Goal: Task Accomplishment & Management: Complete application form

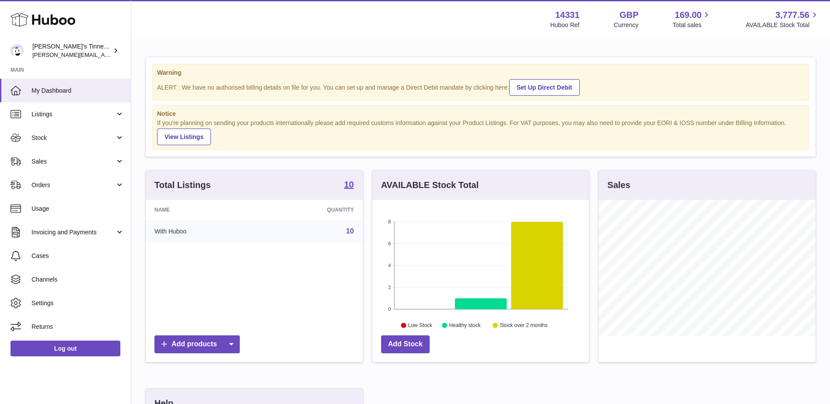
scroll to position [137, 217]
click at [69, 167] on link "Sales" at bounding box center [65, 162] width 131 height 24
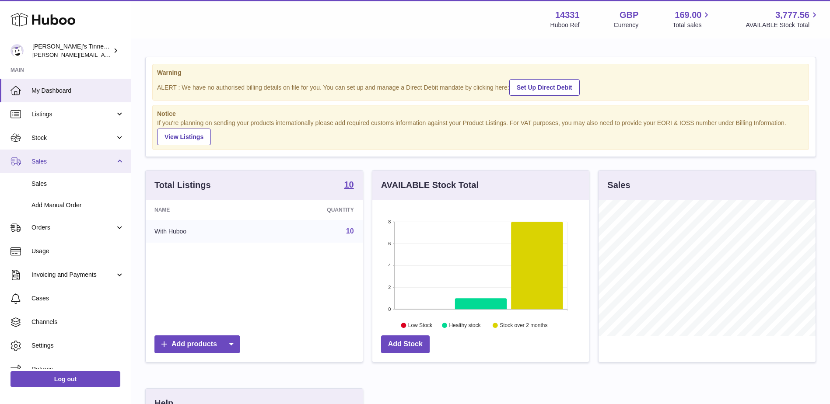
click at [73, 163] on span "Sales" at bounding box center [74, 162] width 84 height 8
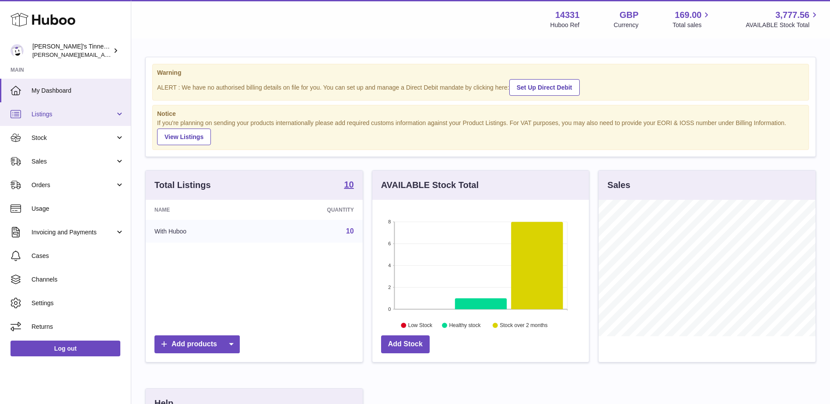
click at [85, 124] on link "Listings" at bounding box center [65, 114] width 131 height 24
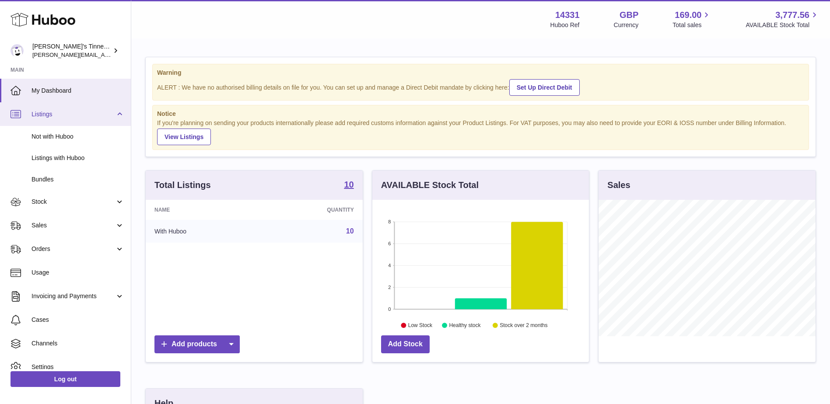
click at [87, 123] on link "Listings" at bounding box center [65, 114] width 131 height 24
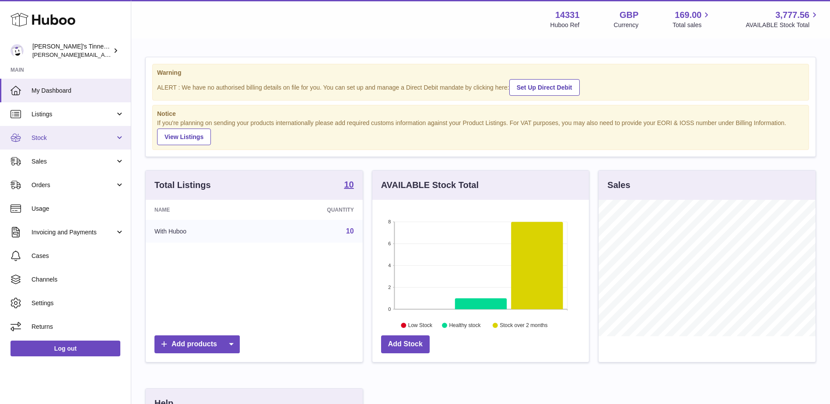
click at [87, 137] on span "Stock" at bounding box center [74, 138] width 84 height 8
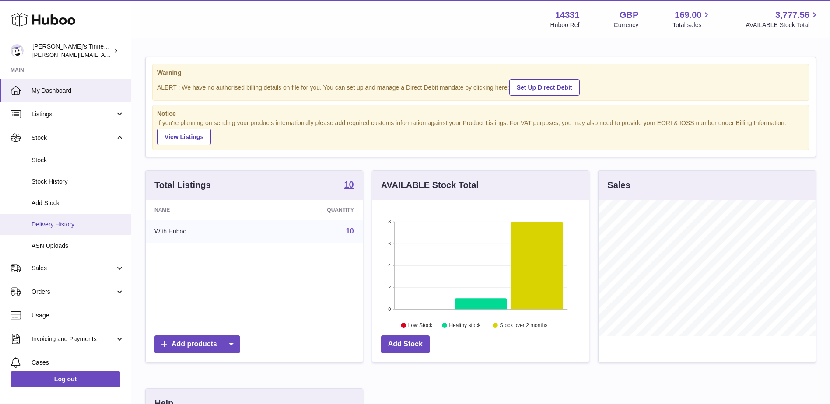
click at [82, 228] on span "Delivery History" at bounding box center [78, 225] width 93 height 8
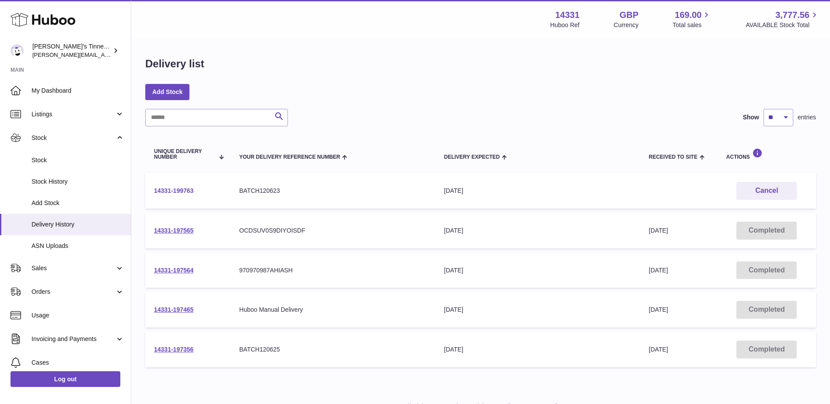
click at [187, 191] on link "14331-199763" at bounding box center [173, 190] width 39 height 7
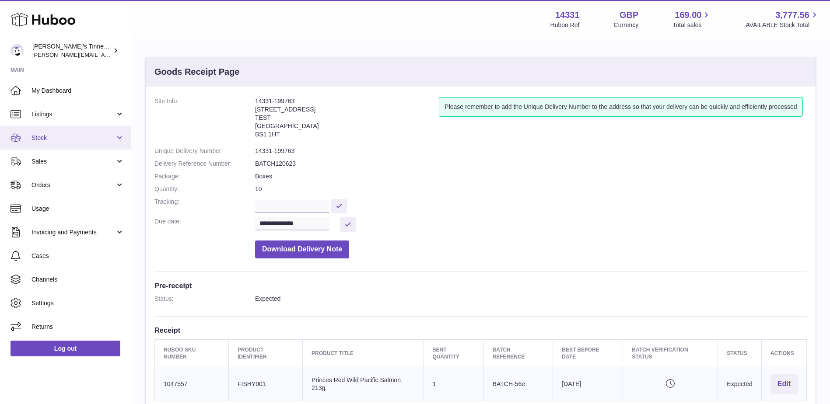
click at [95, 139] on span "Stock" at bounding box center [74, 138] width 84 height 8
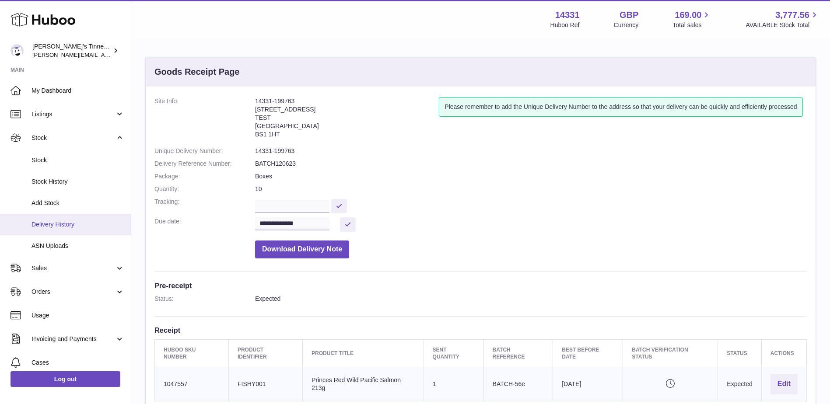
click at [82, 224] on span "Delivery History" at bounding box center [78, 225] width 93 height 8
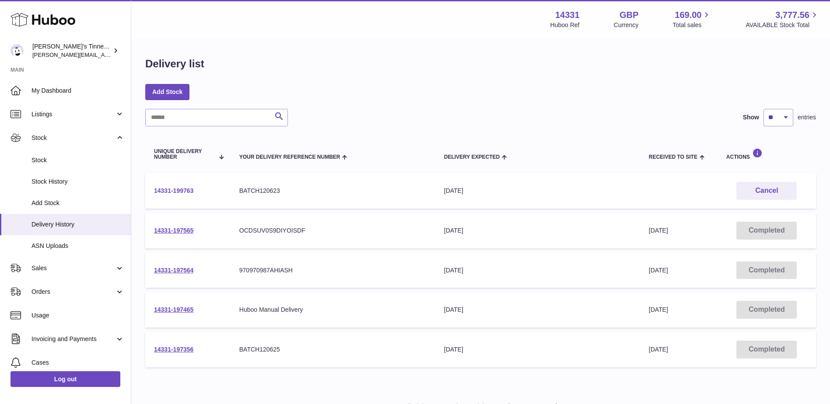
click at [175, 192] on link "14331-199763" at bounding box center [173, 190] width 39 height 7
click at [165, 91] on link "Add Stock" at bounding box center [167, 92] width 44 height 16
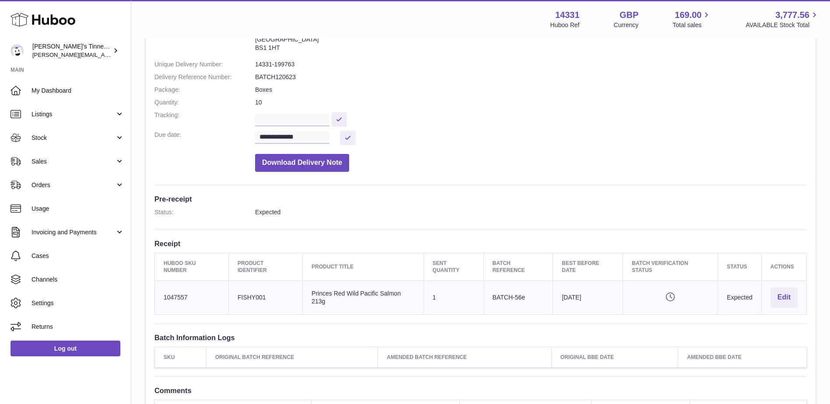
scroll to position [88, 0]
click at [786, 291] on button "Edit" at bounding box center [784, 297] width 27 height 21
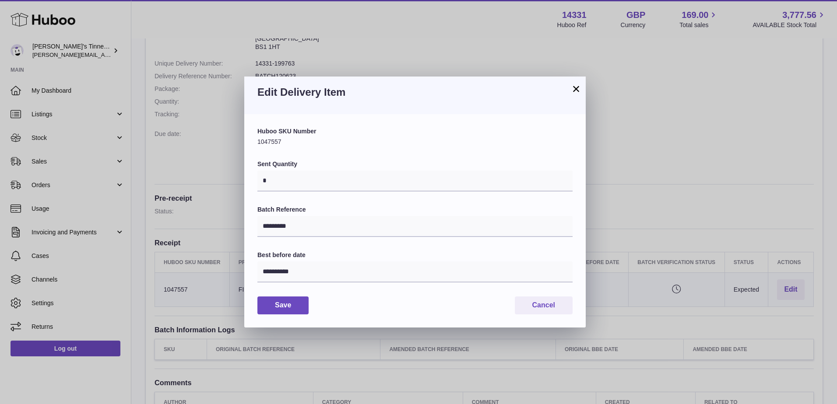
click at [571, 87] on button "×" at bounding box center [576, 89] width 11 height 11
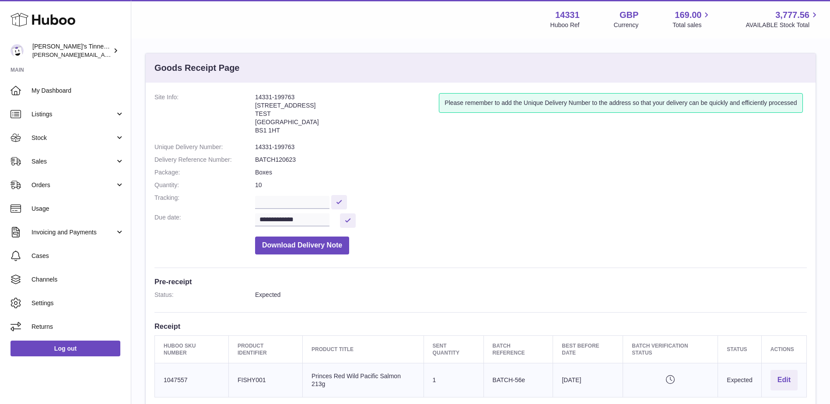
scroll to position [0, 0]
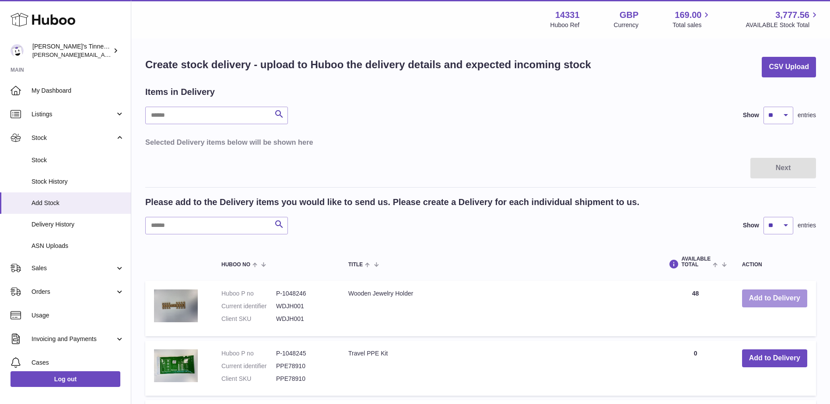
click at [776, 300] on button "Add to Delivery" at bounding box center [774, 299] width 65 height 18
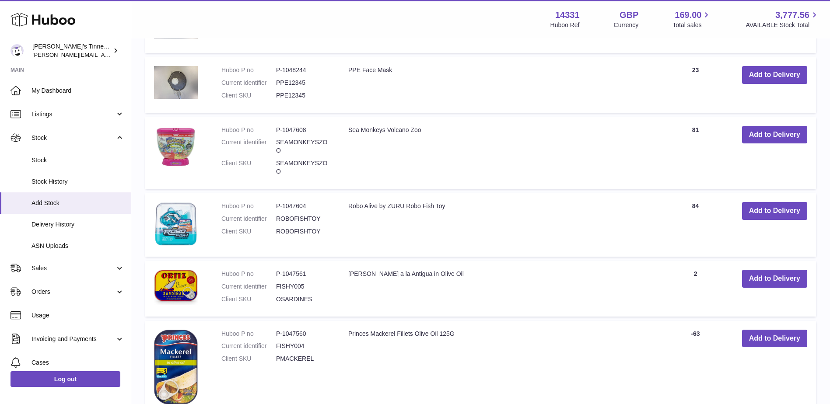
scroll to position [656, 0]
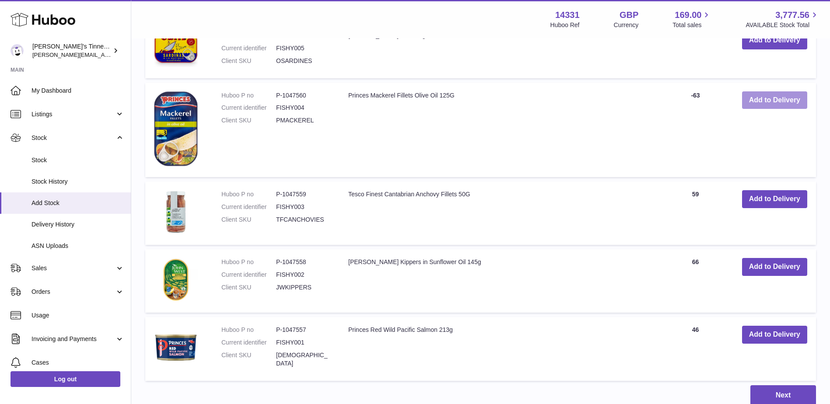
click at [768, 92] on button "Add to Delivery" at bounding box center [774, 100] width 65 height 18
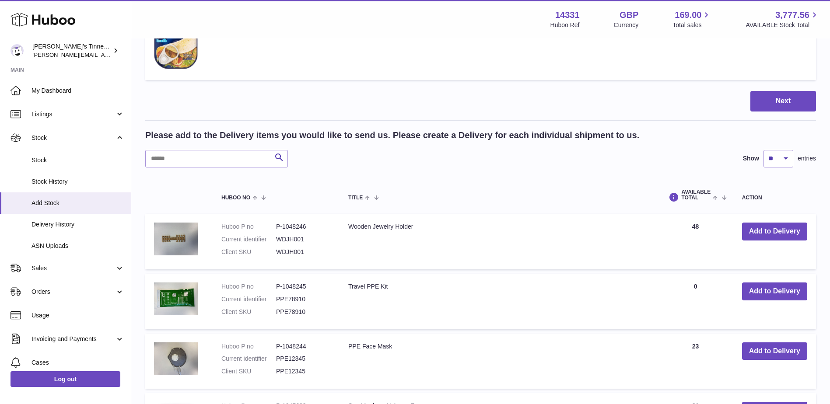
scroll to position [56, 0]
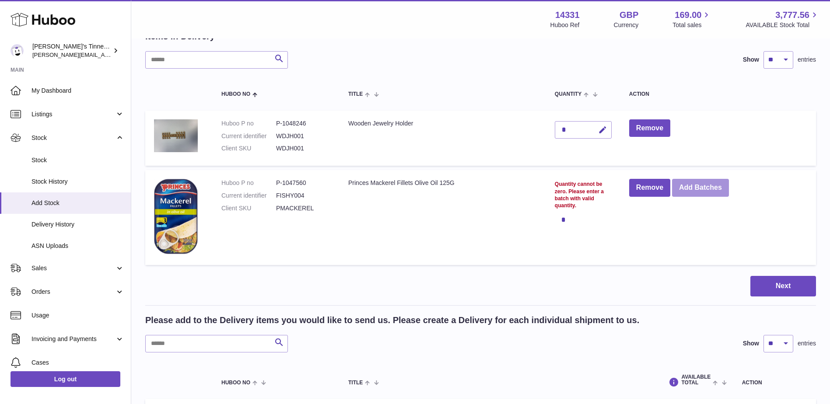
click at [698, 188] on button "Add Batches" at bounding box center [700, 188] width 57 height 18
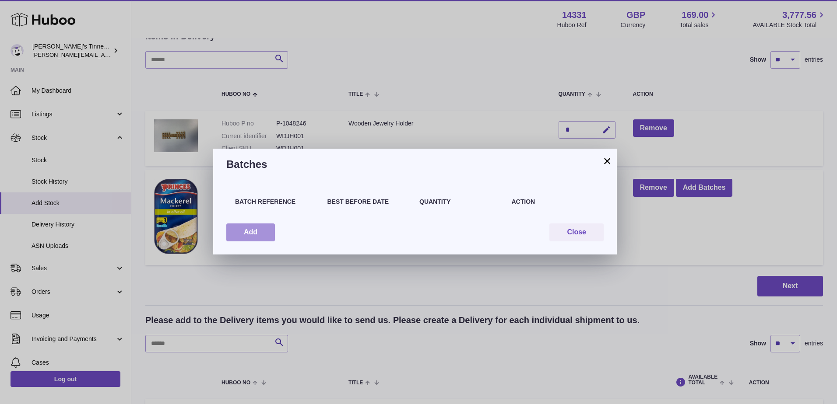
click at [270, 229] on button "Add" at bounding box center [250, 233] width 49 height 18
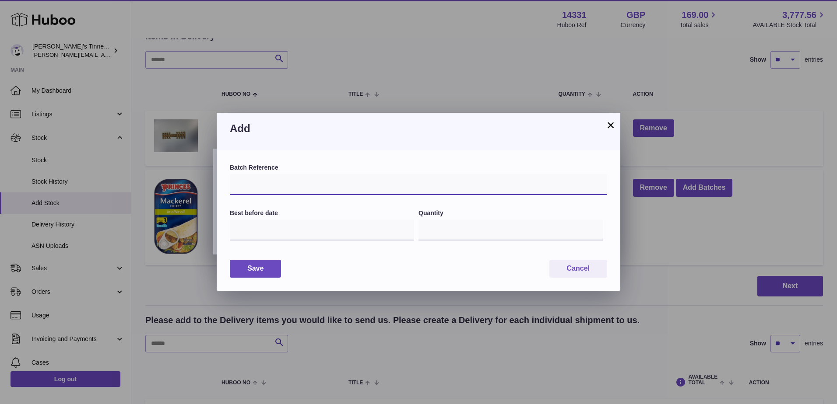
click at [293, 192] on input "text" at bounding box center [418, 184] width 377 height 21
drag, startPoint x: 291, startPoint y: 186, endPoint x: 256, endPoint y: 191, distance: 34.5
click at [256, 191] on input "**********" at bounding box center [418, 184] width 377 height 21
type input "*********"
click at [290, 228] on input "text" at bounding box center [322, 230] width 184 height 21
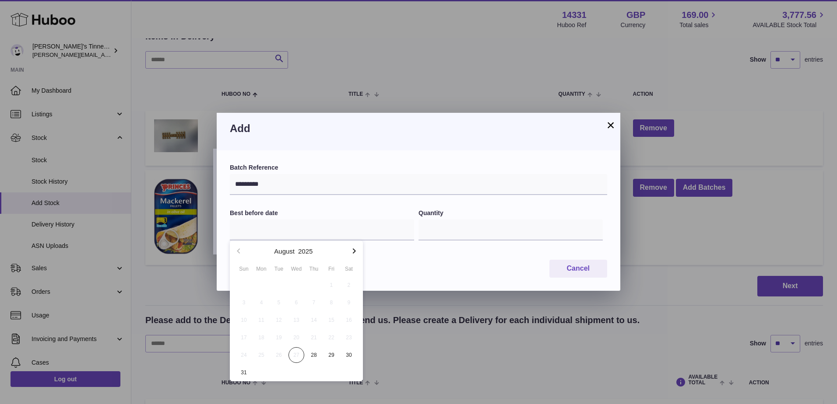
click at [354, 251] on icon "button" at bounding box center [354, 251] width 11 height 11
click at [354, 250] on icon "button" at bounding box center [354, 251] width 11 height 11
click at [336, 337] on span "26" at bounding box center [331, 338] width 16 height 16
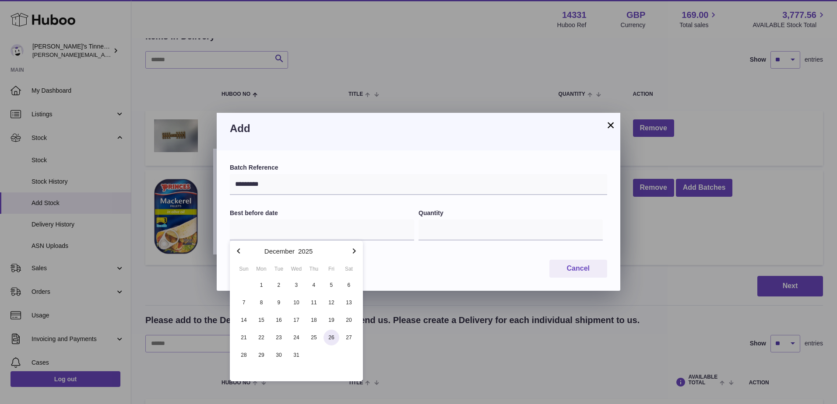
type input "**********"
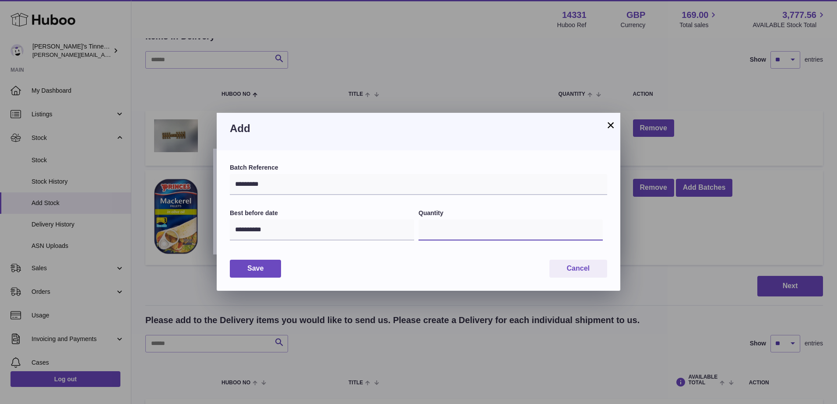
click at [554, 231] on input "*" at bounding box center [510, 230] width 184 height 21
type input "**"
click at [279, 269] on button "Save" at bounding box center [255, 269] width 51 height 18
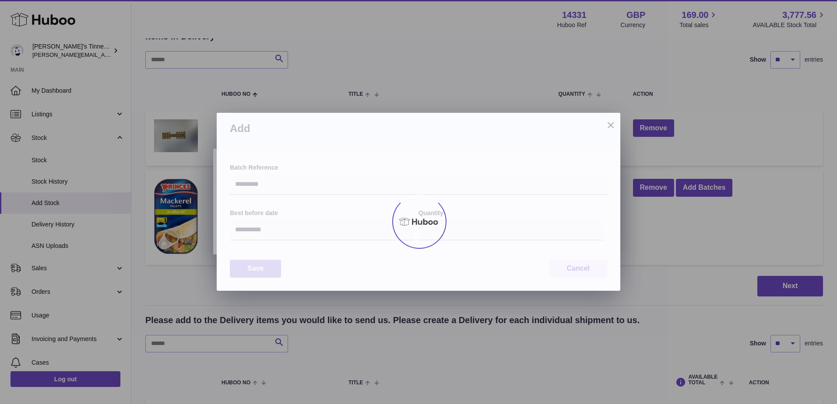
type input "**"
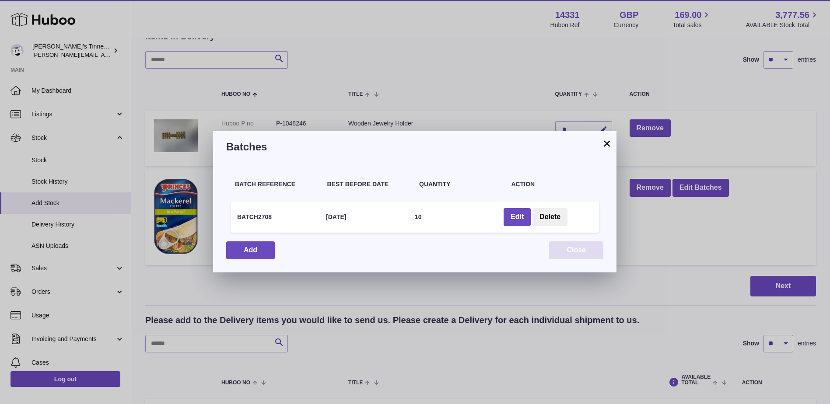
click at [573, 253] on button "Close" at bounding box center [576, 251] width 54 height 18
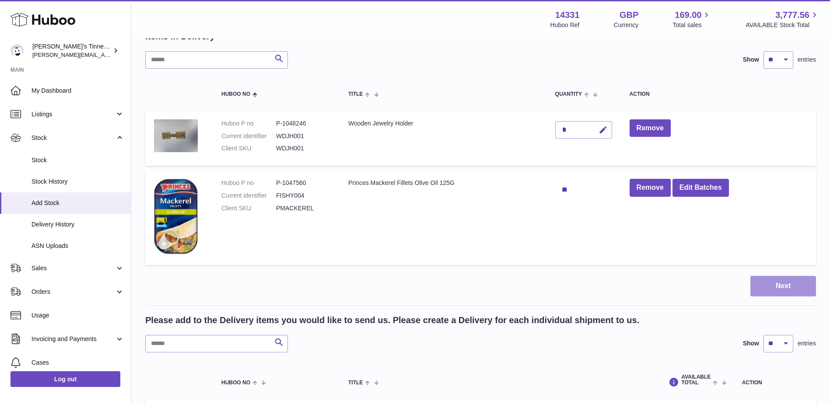
click at [802, 287] on button "Next" at bounding box center [783, 286] width 66 height 21
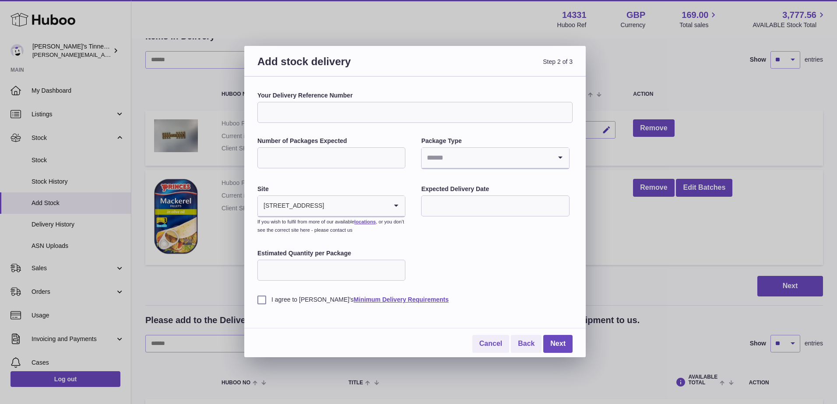
click at [375, 116] on input "Your Delivery Reference Number" at bounding box center [414, 112] width 315 height 21
type input "**********"
type input "**"
type input "**********"
drag, startPoint x: 306, startPoint y: 114, endPoint x: 284, endPoint y: 119, distance: 22.4
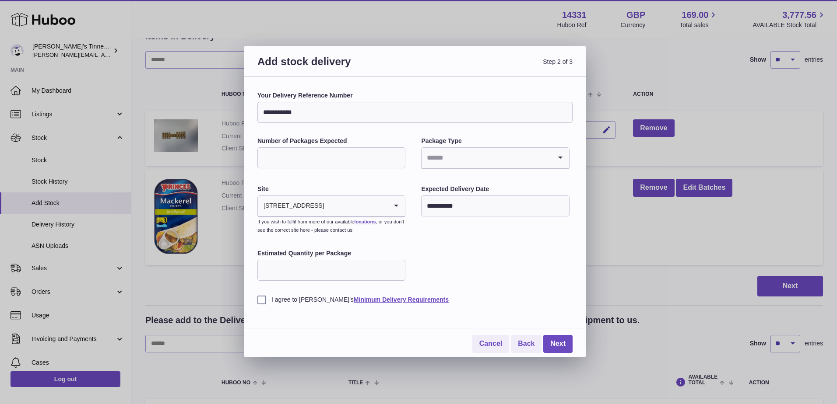
click at [284, 119] on input "**********" at bounding box center [414, 112] width 315 height 21
drag, startPoint x: 291, startPoint y: 113, endPoint x: 279, endPoint y: 117, distance: 13.2
click at [279, 117] on input "**********" at bounding box center [414, 112] width 315 height 21
type input "********"
drag, startPoint x: 233, startPoint y: 170, endPoint x: 171, endPoint y: 176, distance: 62.4
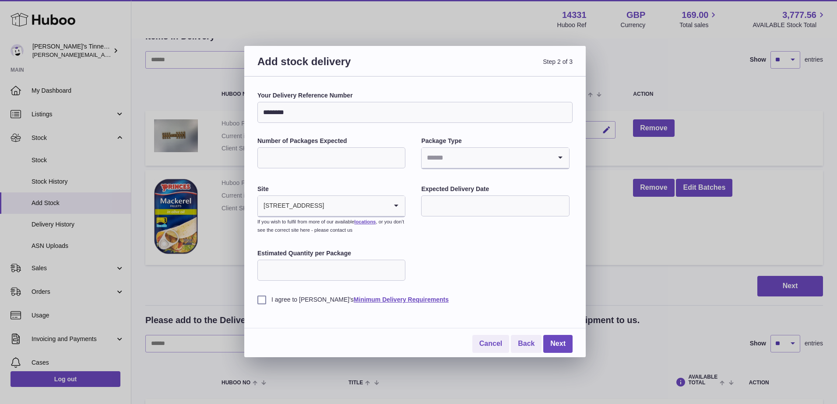
click at [177, 175] on div "Add stock delivery Step 2 of 3 Your Delivery Reference Number ******** Number o…" at bounding box center [418, 202] width 837 height 404
type input "*"
click at [535, 154] on input "Search for option" at bounding box center [486, 158] width 130 height 20
click at [481, 213] on li "Boxes" at bounding box center [495, 217] width 146 height 18
click at [465, 202] on input "text" at bounding box center [495, 206] width 148 height 21
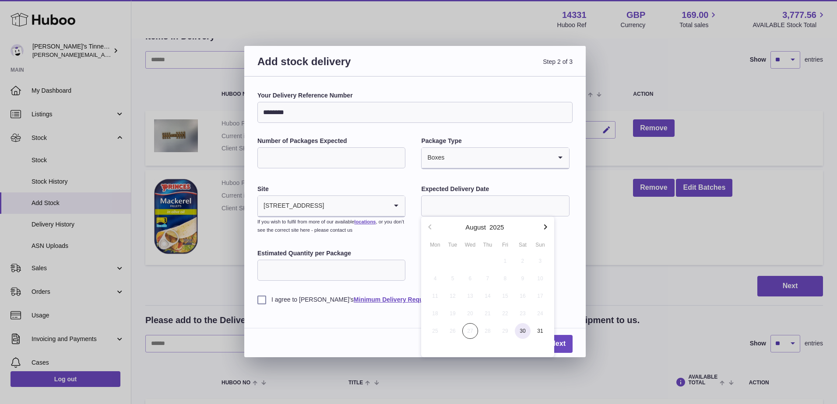
click at [523, 329] on span "30" at bounding box center [523, 331] width 16 height 16
type input "**********"
click at [317, 271] on input "Estimated Quantity per Package" at bounding box center [331, 270] width 148 height 21
click at [289, 298] on label "I agree to Huboo's Minimum Delivery Requirements" at bounding box center [414, 300] width 315 height 8
click at [556, 345] on link "Next" at bounding box center [557, 344] width 29 height 18
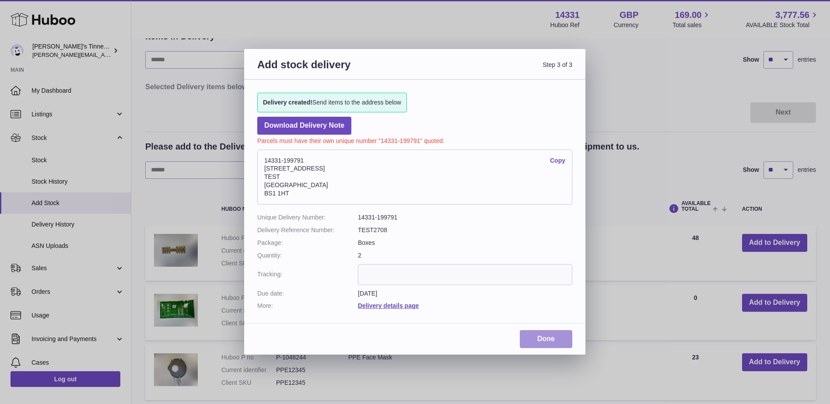
click at [558, 341] on link "Done" at bounding box center [546, 339] width 53 height 18
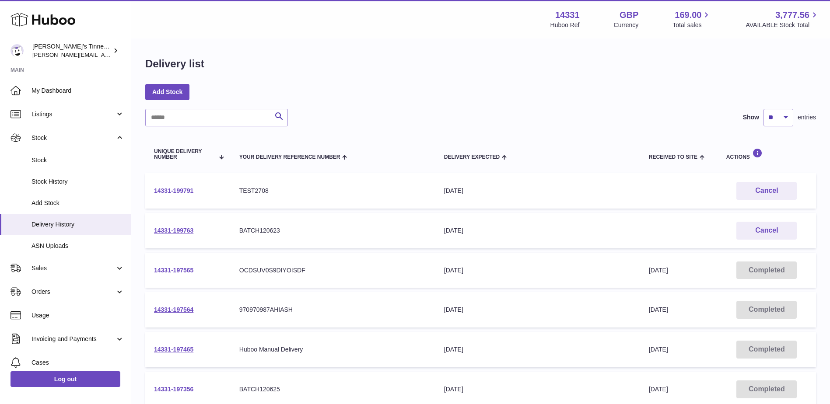
click at [165, 190] on link "14331-199791" at bounding box center [173, 190] width 39 height 7
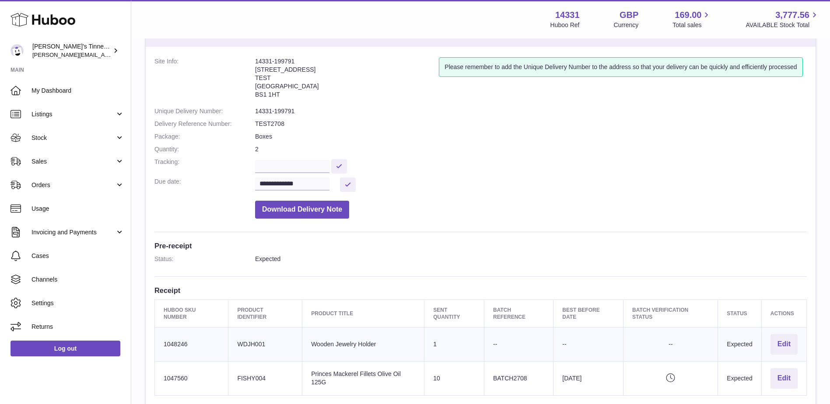
scroll to position [131, 0]
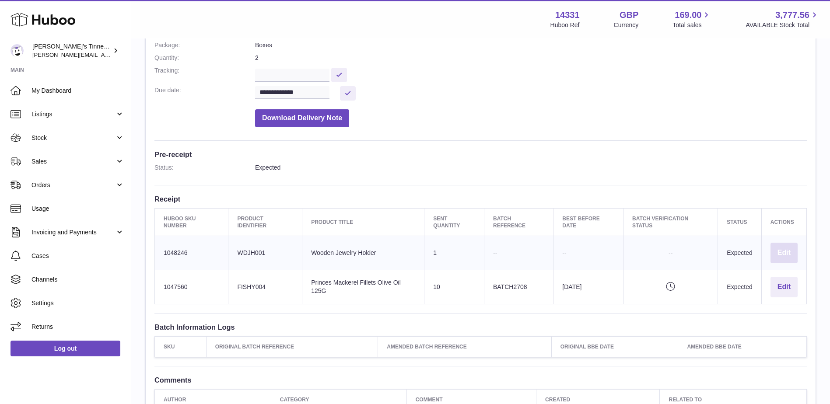
click at [787, 243] on button "Edit" at bounding box center [784, 253] width 27 height 21
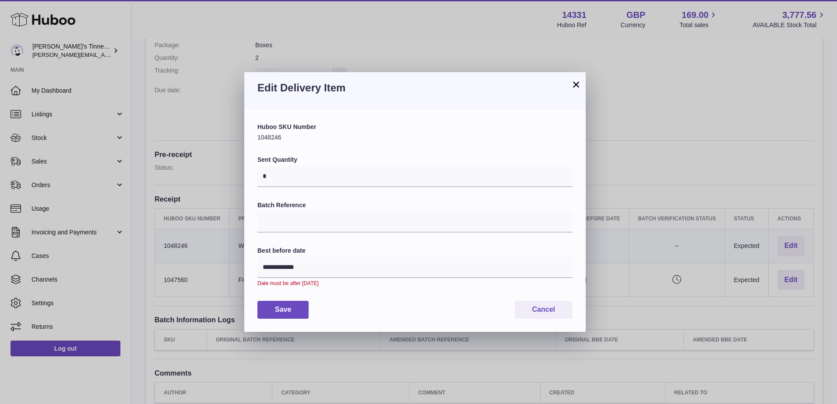
drag, startPoint x: 576, startPoint y: 82, endPoint x: 583, endPoint y: 98, distance: 17.6
click at [576, 82] on button "×" at bounding box center [576, 84] width 11 height 11
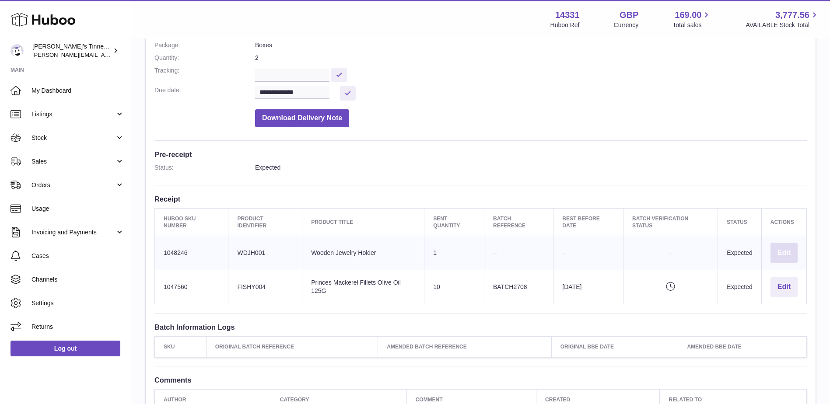
click at [786, 244] on button "Edit" at bounding box center [784, 253] width 27 height 21
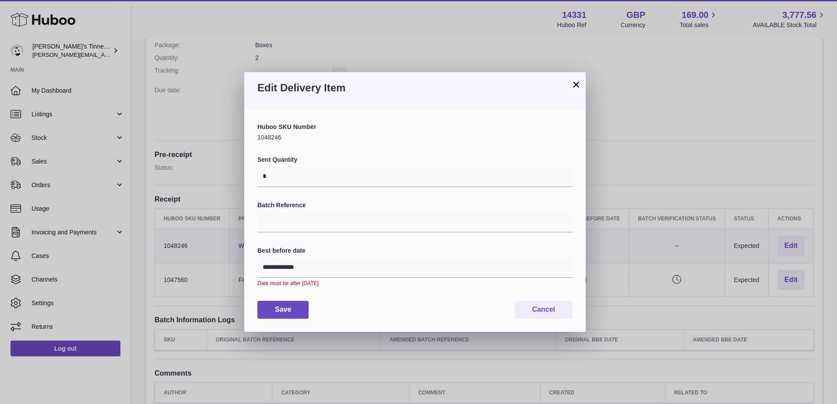
click at [575, 87] on button "×" at bounding box center [576, 84] width 11 height 11
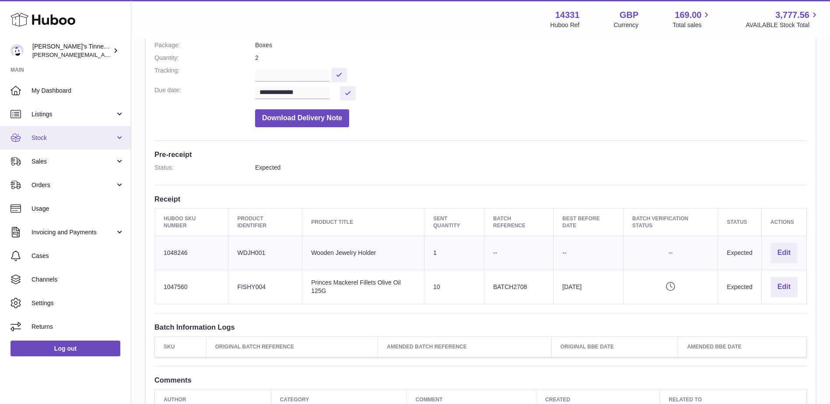
click at [102, 139] on span "Stock" at bounding box center [74, 138] width 84 height 8
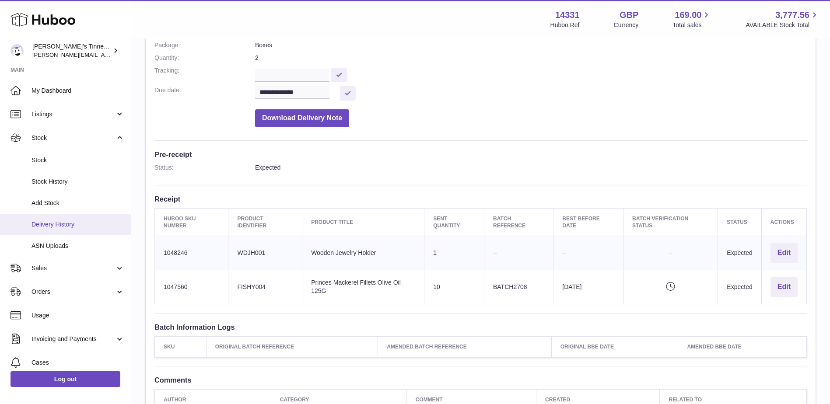
click at [75, 225] on span "Delivery History" at bounding box center [78, 225] width 93 height 8
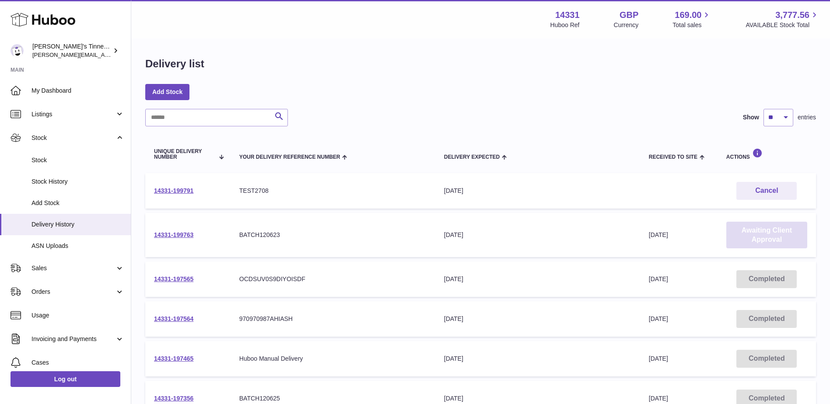
click at [757, 238] on link "Awaiting Client Approval" at bounding box center [766, 235] width 81 height 27
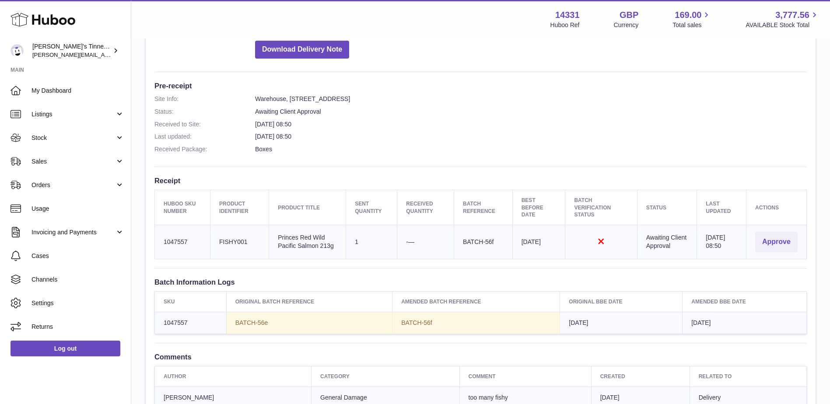
scroll to position [219, 0]
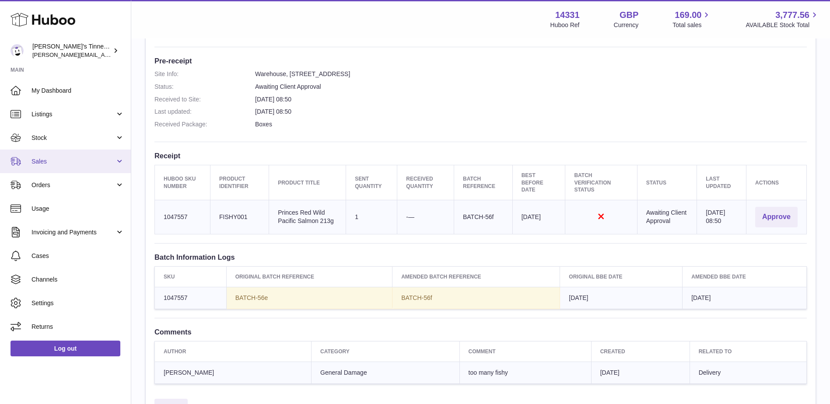
click at [81, 171] on link "Sales" at bounding box center [65, 162] width 131 height 24
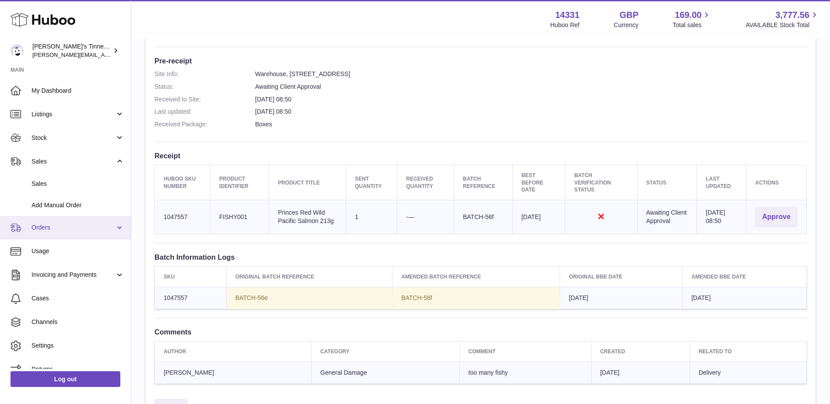
click at [87, 236] on link "Orders" at bounding box center [65, 228] width 131 height 24
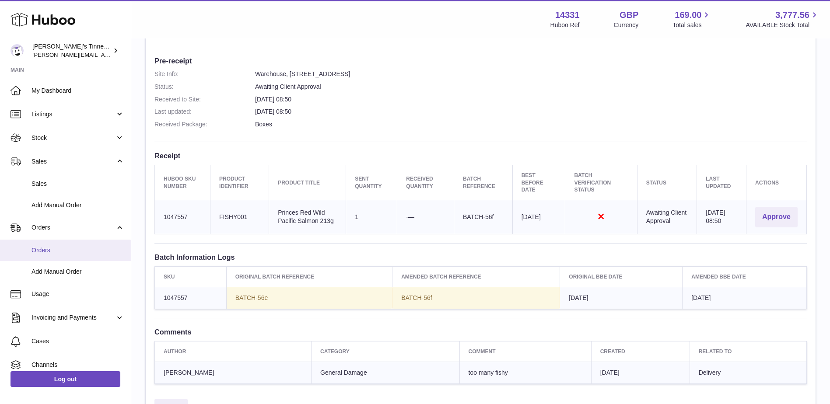
click at [70, 252] on span "Orders" at bounding box center [78, 250] width 93 height 8
